Goal: Task Accomplishment & Management: Manage account settings

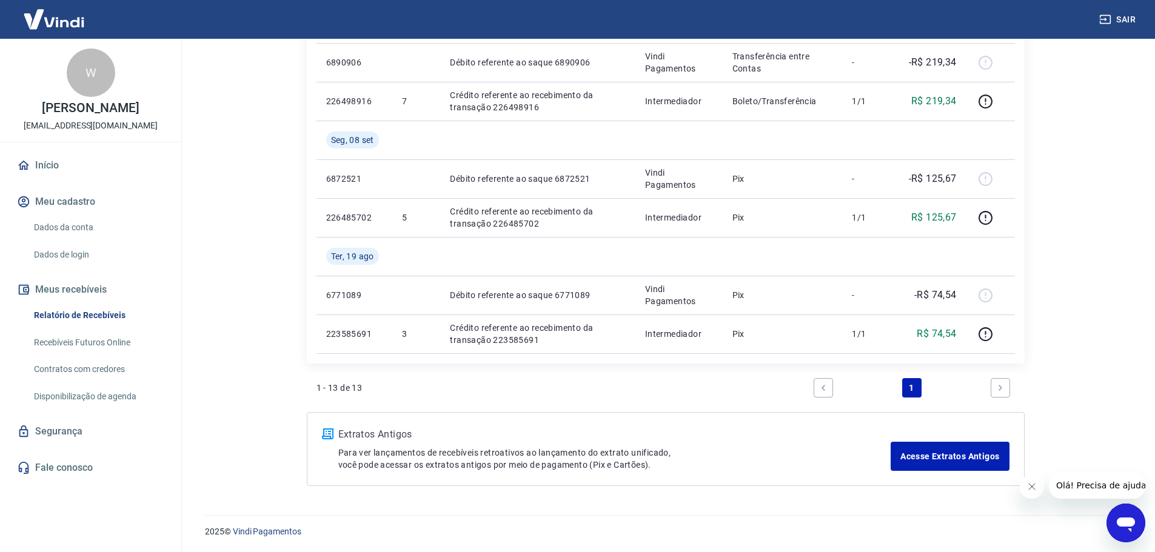
scroll to position [671, 0]
click at [938, 457] on link "Acesse Extratos Antigos" at bounding box center [950, 455] width 118 height 29
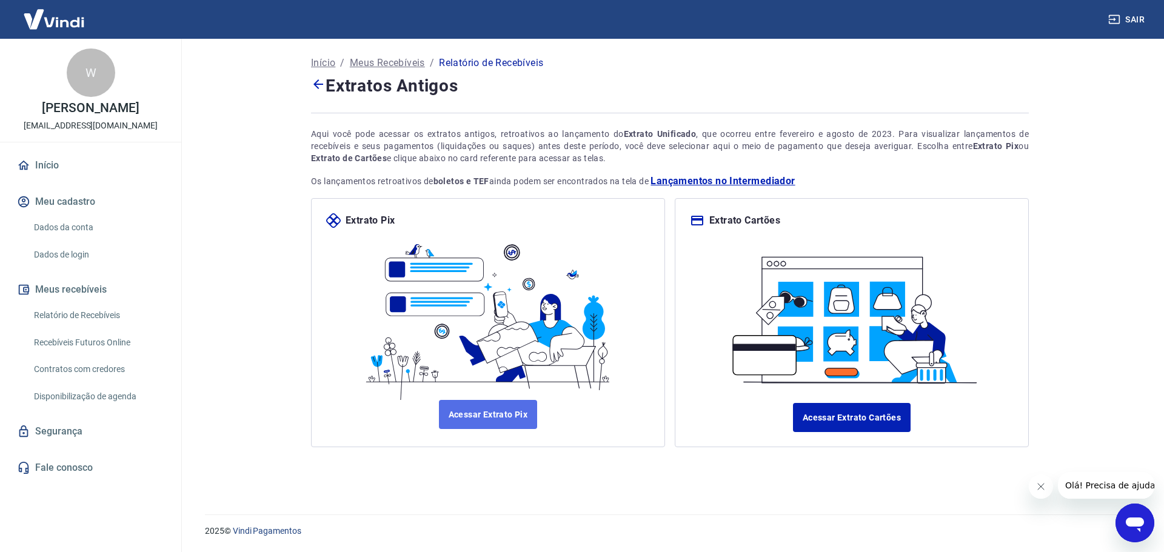
click at [503, 415] on link "Acessar Extrato Pix" at bounding box center [488, 414] width 99 height 29
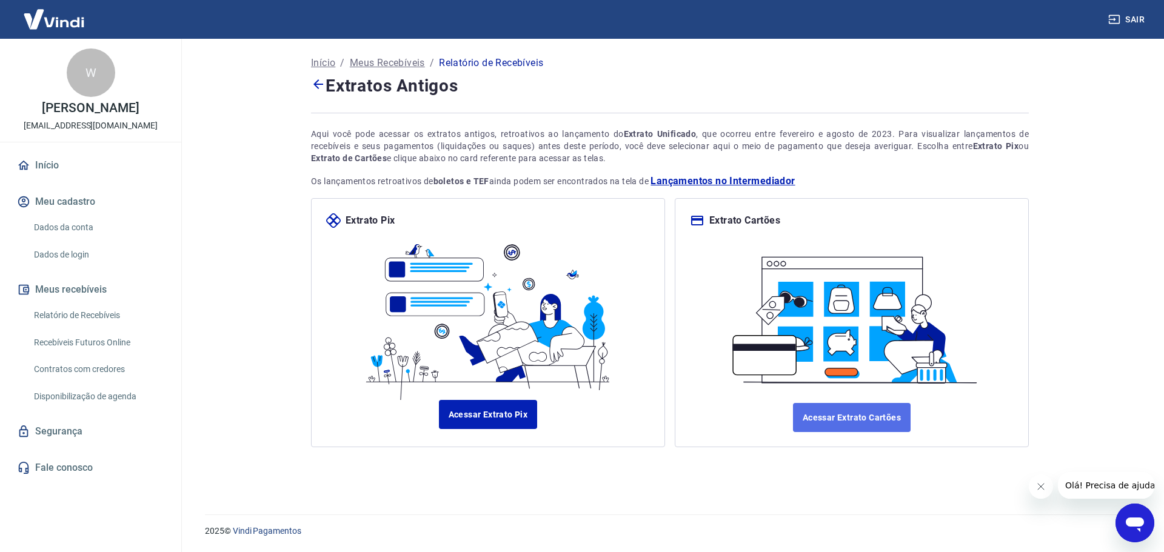
click at [840, 415] on link "Acessar Extrato Cartões" at bounding box center [852, 417] width 118 height 29
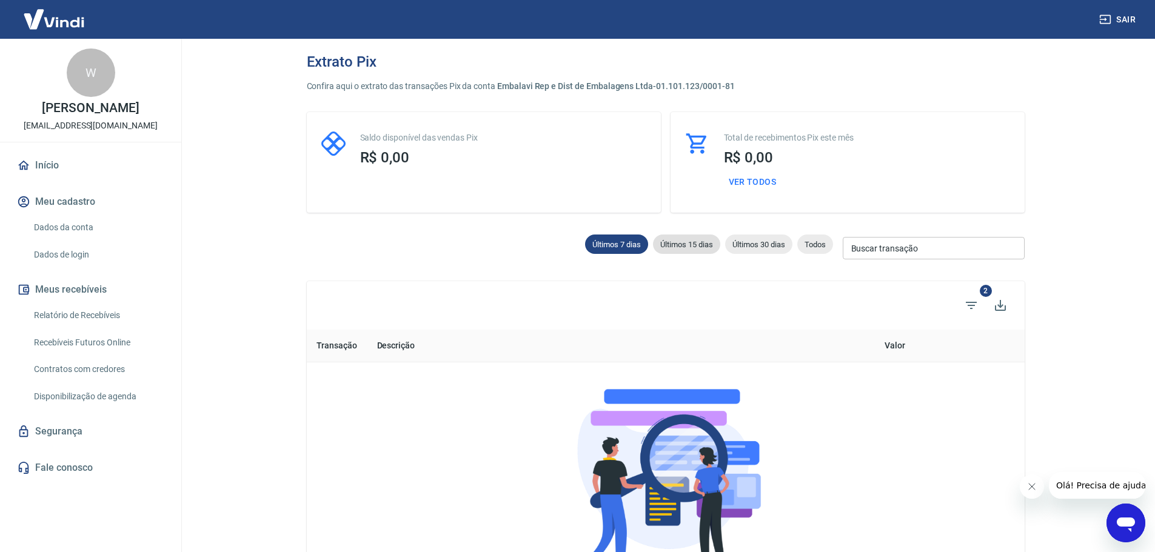
click at [672, 246] on span "Últimos 15 dias" at bounding box center [686, 244] width 67 height 9
click at [769, 248] on span "Últimos 30 dias" at bounding box center [758, 244] width 67 height 9
click at [610, 247] on span "Últimos 7 dias" at bounding box center [616, 244] width 63 height 9
type input "10/09/2025"
click at [95, 400] on link "Disponibilização de agenda" at bounding box center [98, 396] width 138 height 25
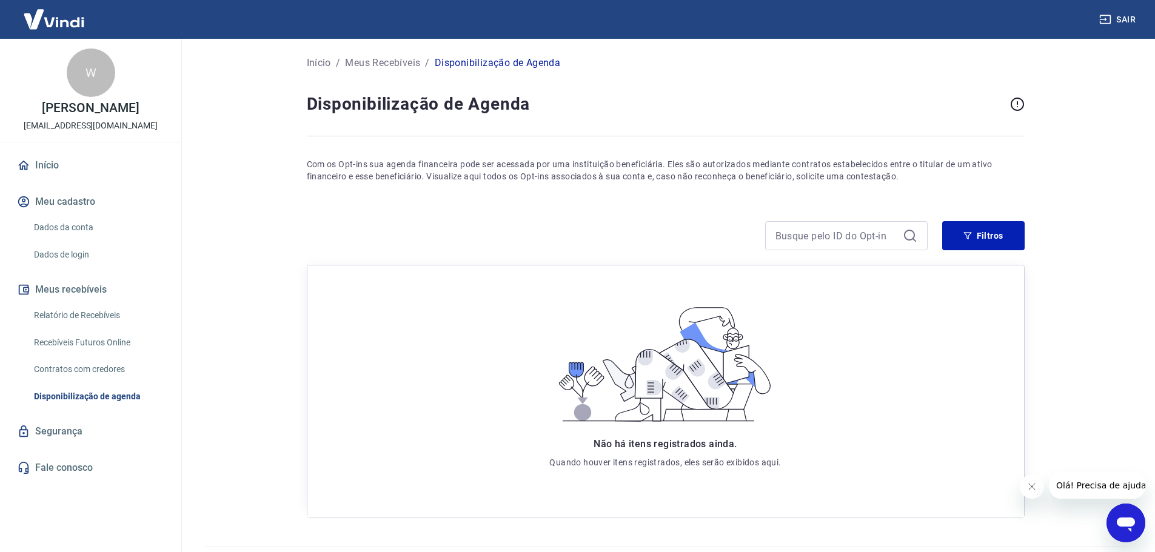
drag, startPoint x: 589, startPoint y: 261, endPoint x: 486, endPoint y: 255, distance: 103.3
click at [486, 255] on div "Filtros Não há itens registrados ainda. Quando houver itens registrados, eles s…" at bounding box center [666, 362] width 718 height 311
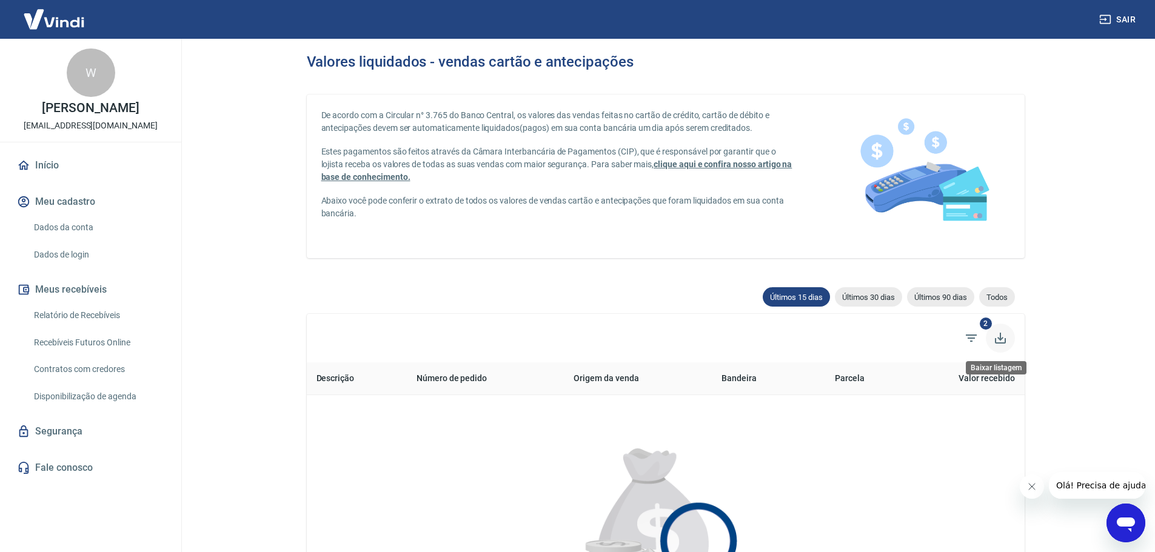
click at [995, 335] on icon "Baixar listagem" at bounding box center [1000, 338] width 15 height 15
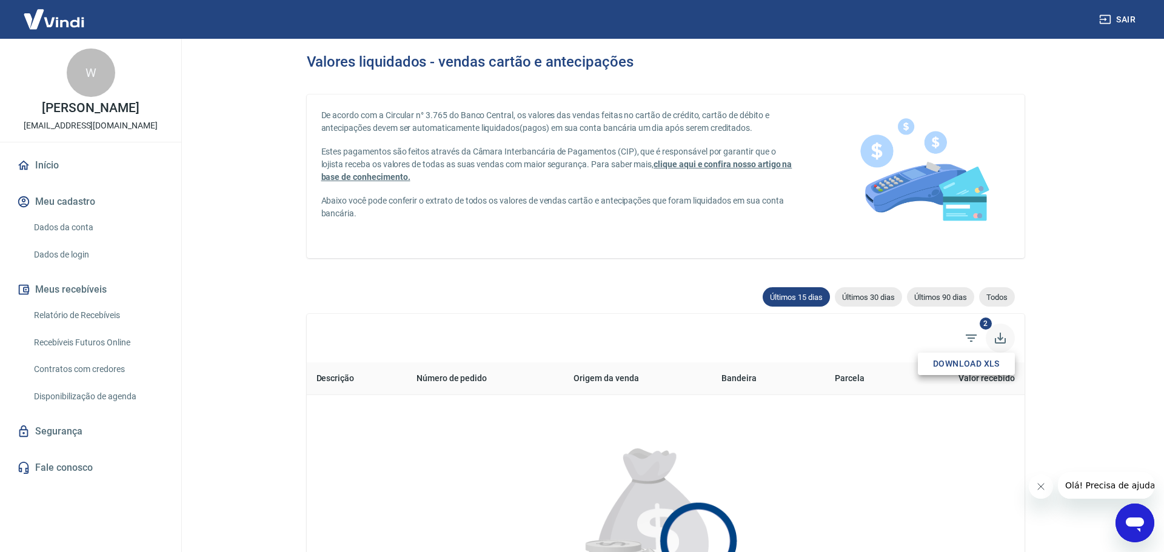
click at [995, 335] on div at bounding box center [582, 276] width 1164 height 552
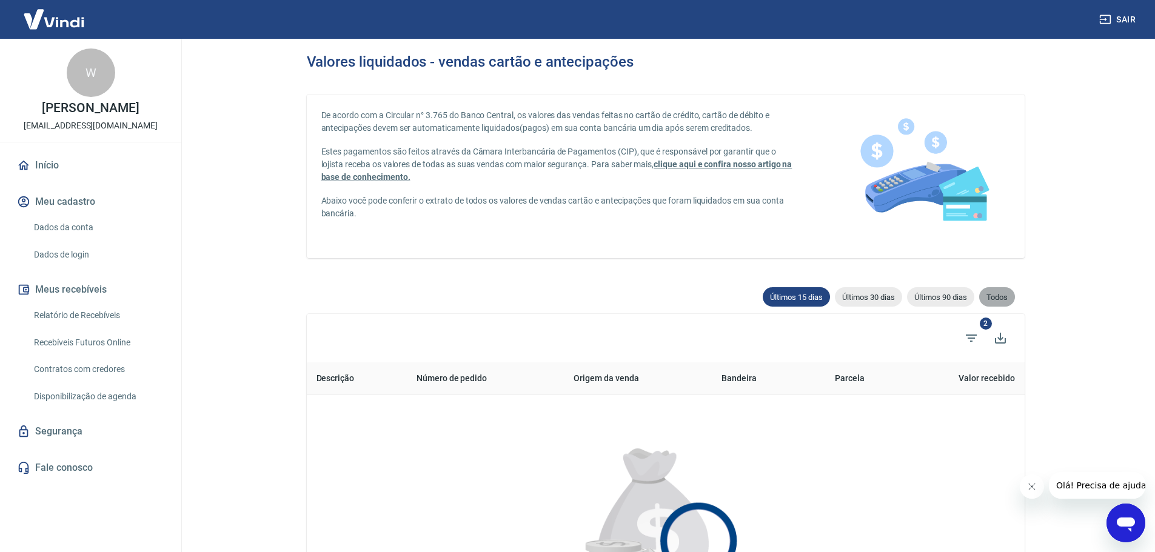
click at [991, 301] on span "Todos" at bounding box center [997, 297] width 36 height 9
click at [863, 294] on span "Últimos 30 dias" at bounding box center [868, 297] width 67 height 9
type input "18/08/2025"
type input "17/09/2025"
click at [928, 300] on span "Últimos 90 dias" at bounding box center [940, 297] width 67 height 9
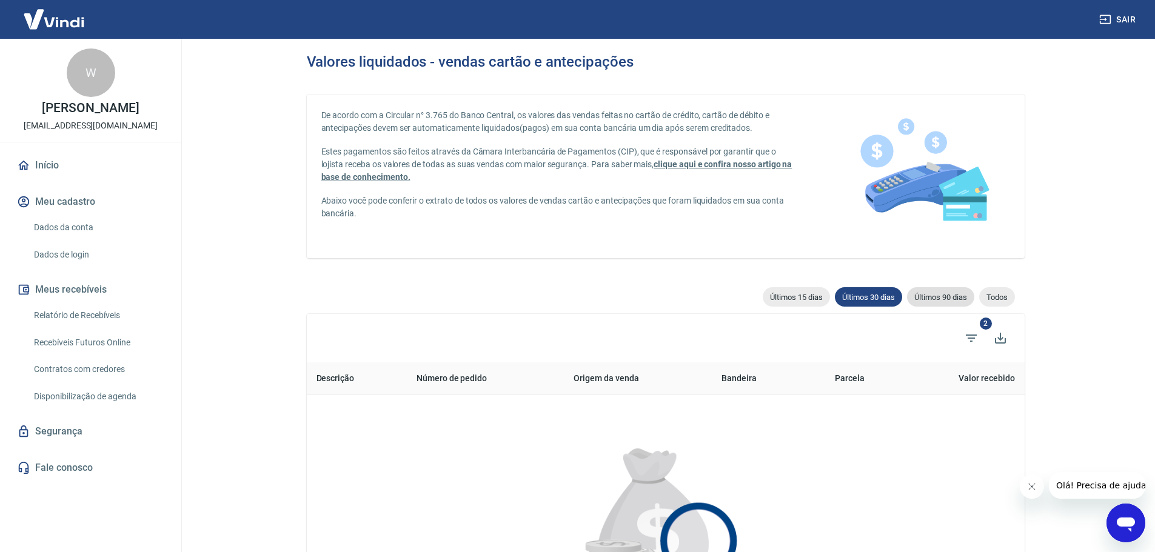
type input "19/06/2025"
click at [969, 334] on icon "Filtros" at bounding box center [971, 338] width 15 height 15
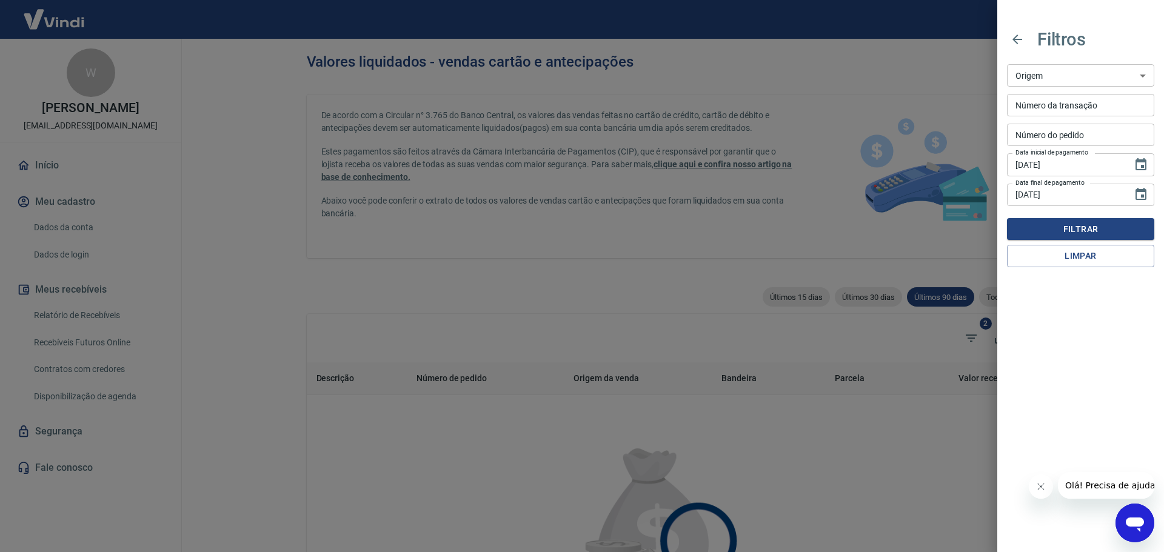
click at [609, 321] on div at bounding box center [582, 276] width 1164 height 552
